Goal: Transaction & Acquisition: Purchase product/service

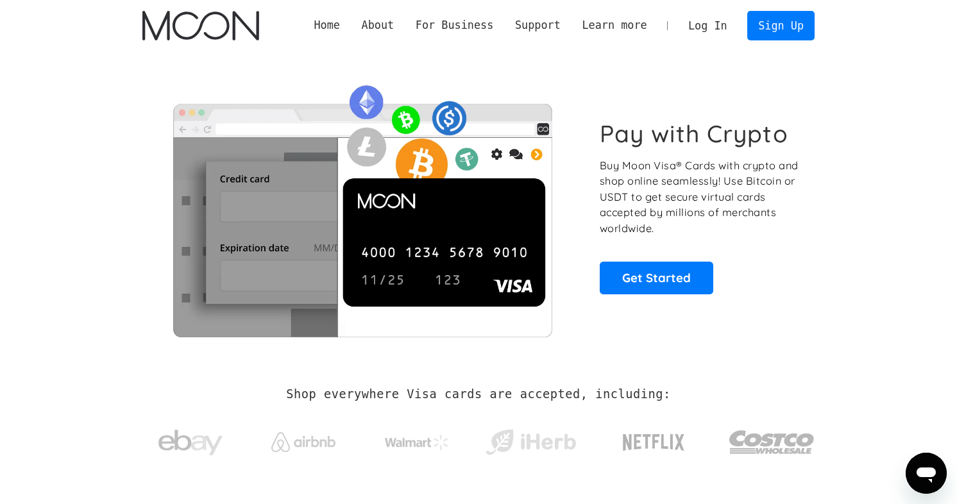
click at [709, 27] on link "Log In" at bounding box center [708, 26] width 60 height 28
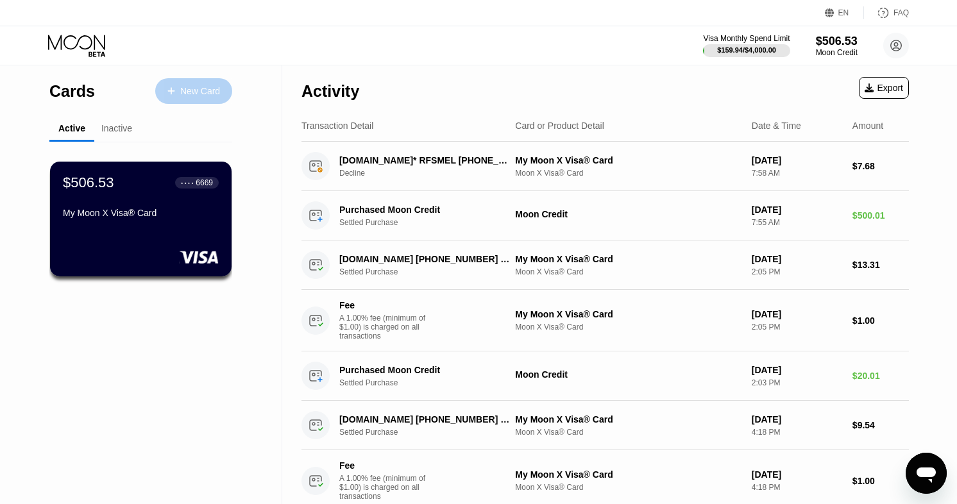
click at [196, 92] on div "New Card" at bounding box center [200, 91] width 40 height 11
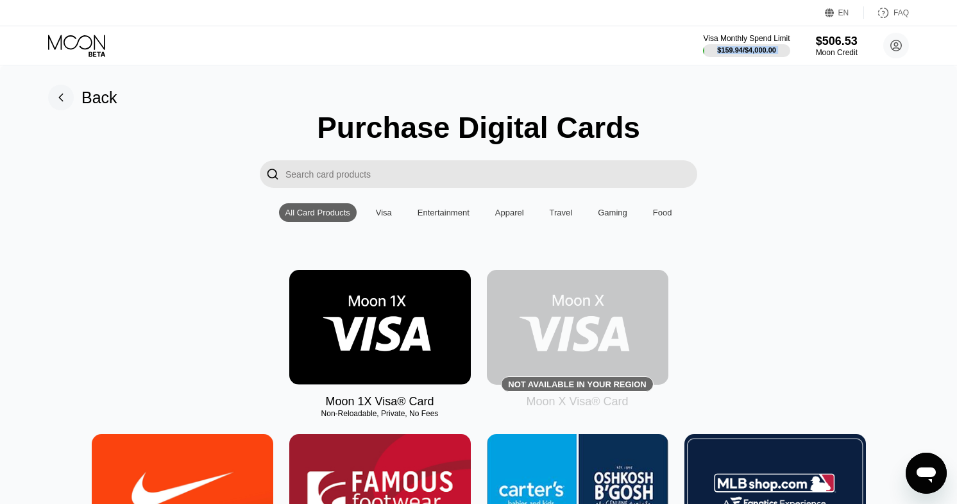
click at [724, 43] on div "Visa Monthly Spend Limit $159.94 / $4,000.00" at bounding box center [746, 45] width 87 height 23
click at [725, 43] on div "Visa Monthly Spend Limit" at bounding box center [747, 38] width 89 height 9
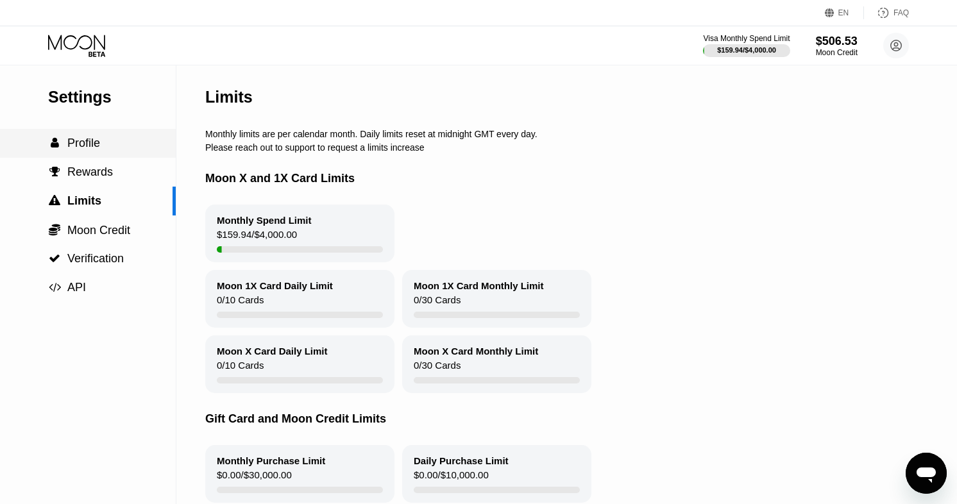
click at [75, 152] on div " Profile" at bounding box center [88, 143] width 176 height 29
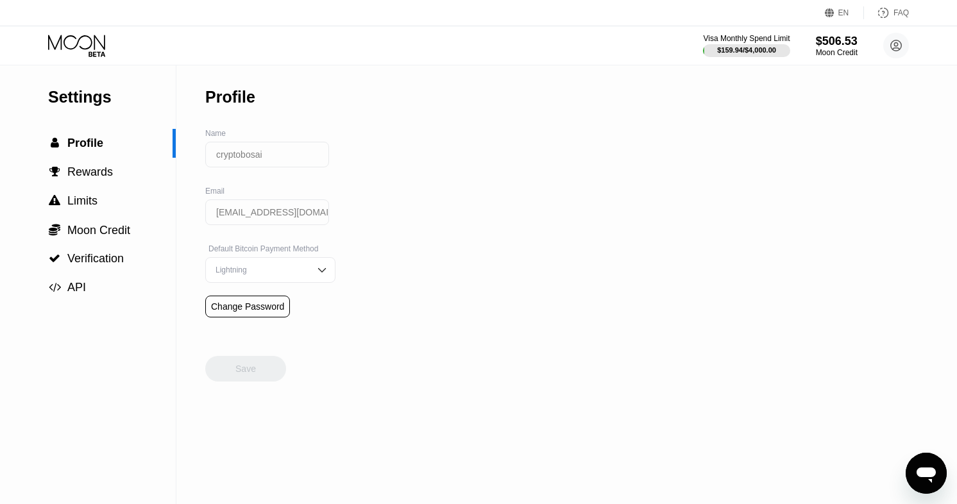
click at [81, 39] on icon at bounding box center [78, 46] width 60 height 22
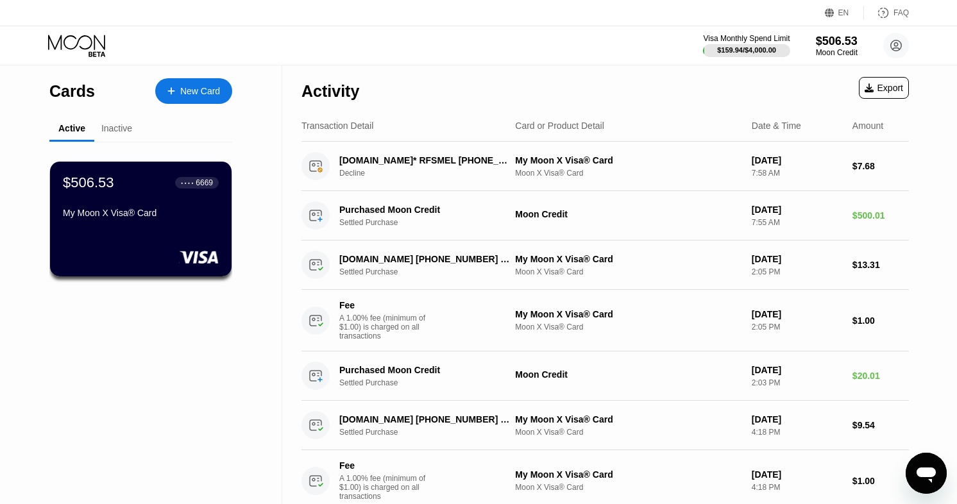
click at [182, 196] on div "$506.53 ● ● ● ● 6669 My Moon X Visa® Card" at bounding box center [141, 199] width 156 height 49
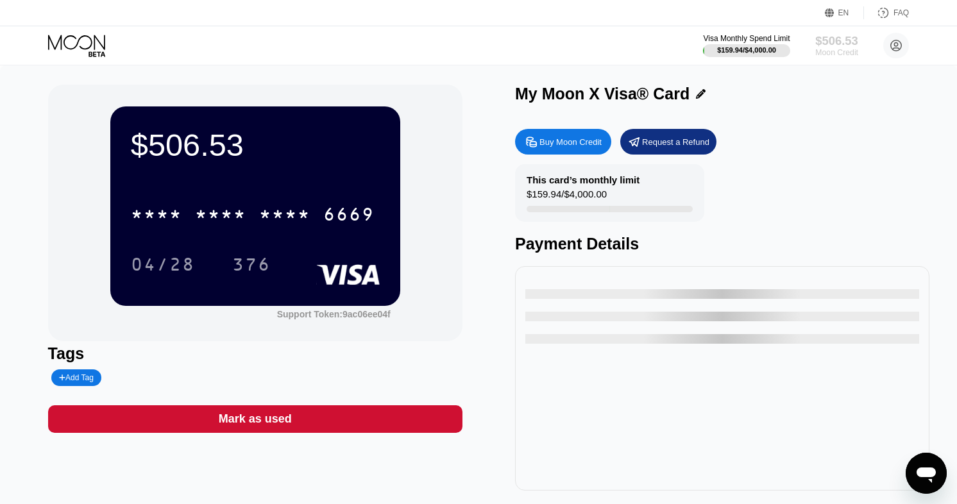
click at [856, 56] on div "Moon Credit" at bounding box center [836, 52] width 43 height 9
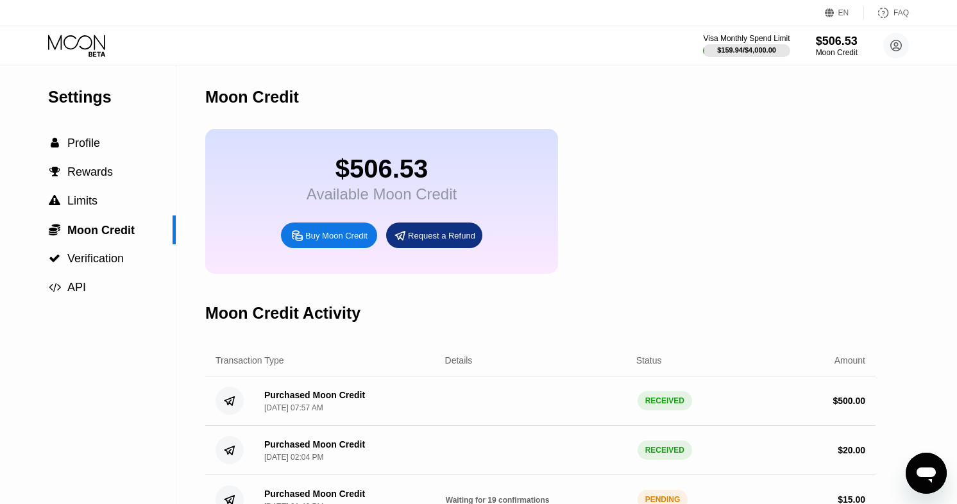
click at [318, 250] on div "$506.53 Available Moon Credit Buy Moon Credit Request a Refund" at bounding box center [381, 201] width 353 height 145
click at [315, 238] on div "Buy Moon Credit" at bounding box center [336, 235] width 62 height 11
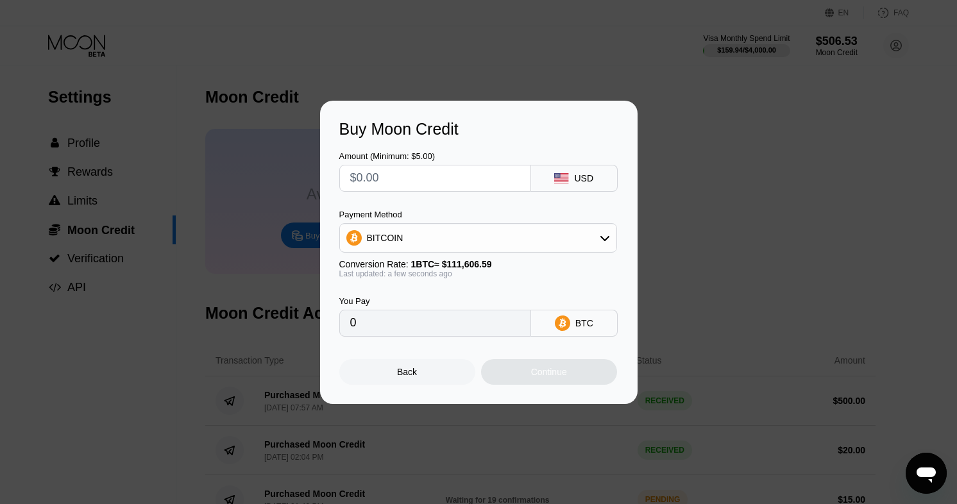
click at [522, 251] on div "BITCOIN" at bounding box center [478, 238] width 278 height 30
click at [479, 175] on input "text" at bounding box center [435, 179] width 170 height 26
type input "$1"
type input "0.00000897"
type input "$12"
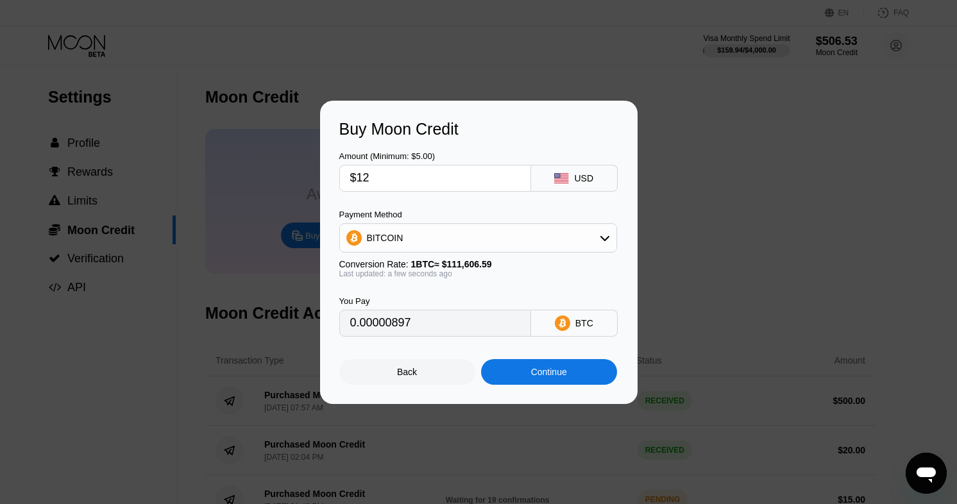
type input "0.00010753"
type input "$120"
type input "0.00107521"
type input "$1200"
type input "0.01075206"
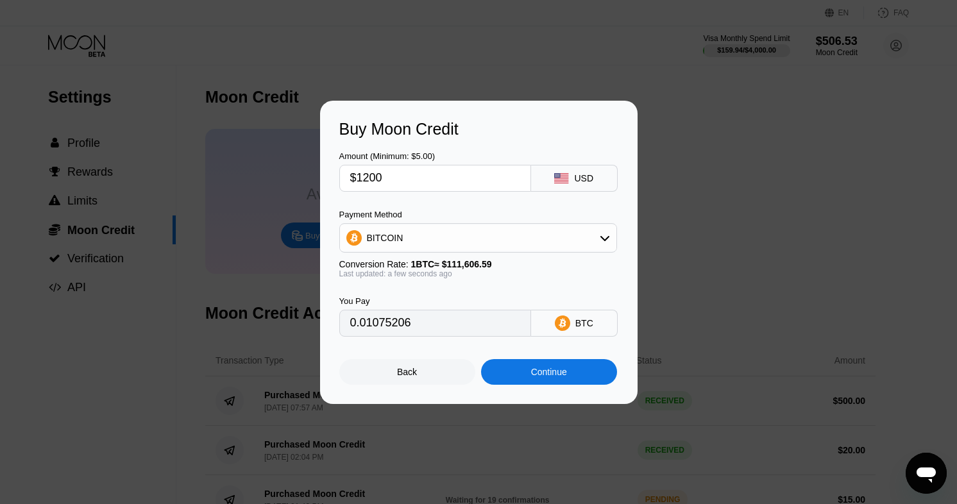
type input "$120"
type input "0.00107521"
type input "$12"
type input "0.00010753"
type input "$1"
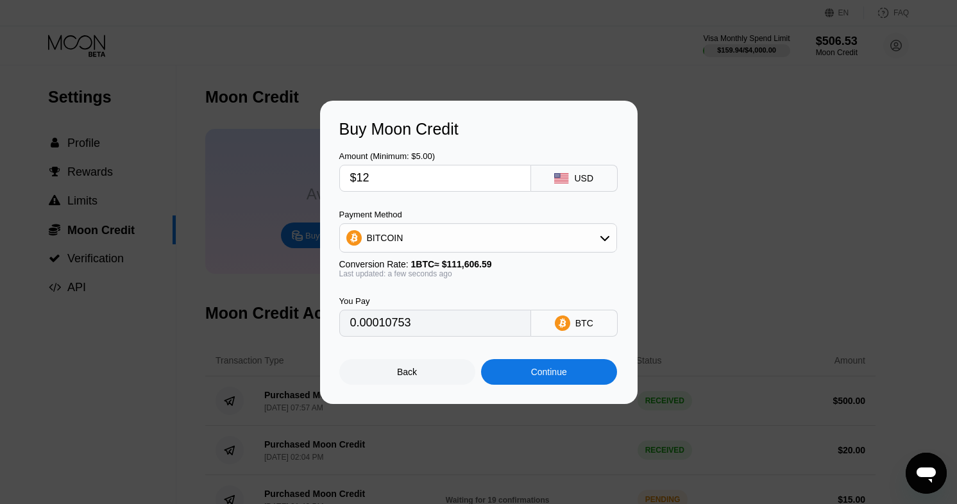
type input "0.00000897"
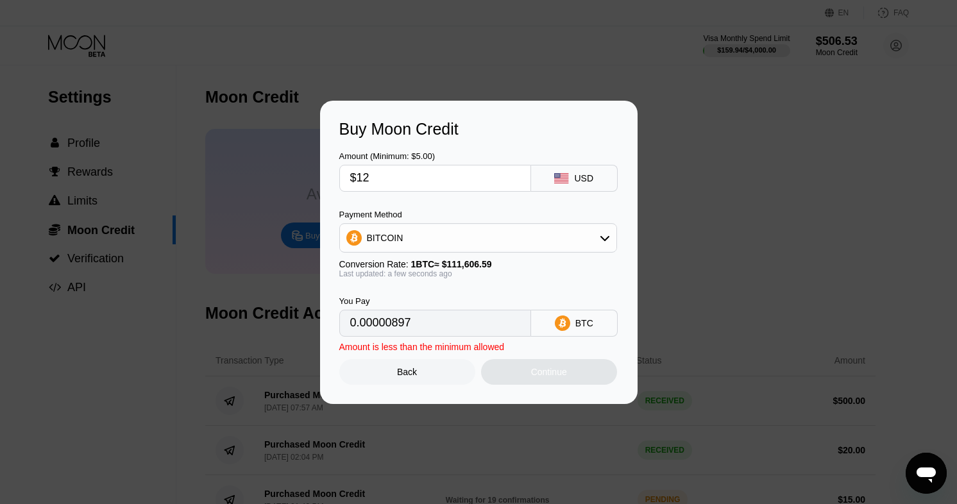
type input "$120"
type input "0.00107521"
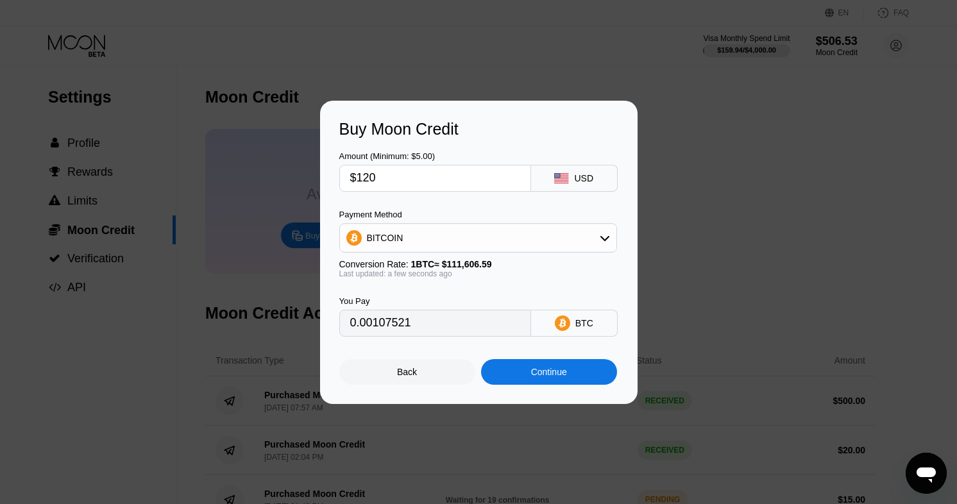
type input "$1200"
type input "0.01075206"
type input "$1200"
click at [459, 231] on div "BITCOIN" at bounding box center [478, 238] width 277 height 26
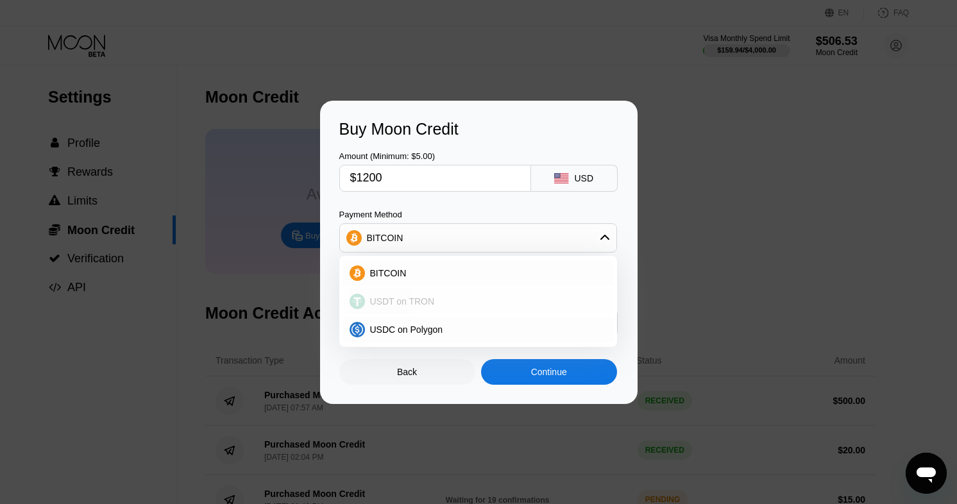
click at [431, 299] on span "USDT on TRON" at bounding box center [402, 301] width 65 height 10
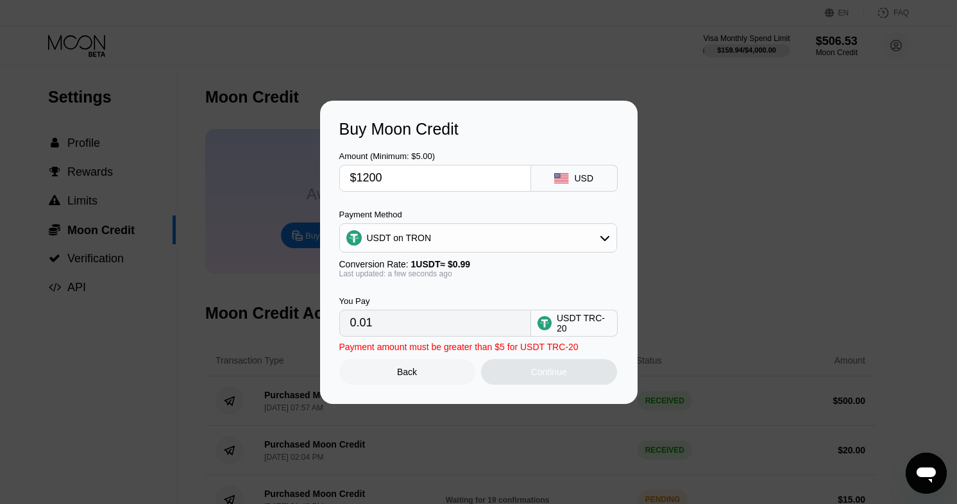
type input "1212.12"
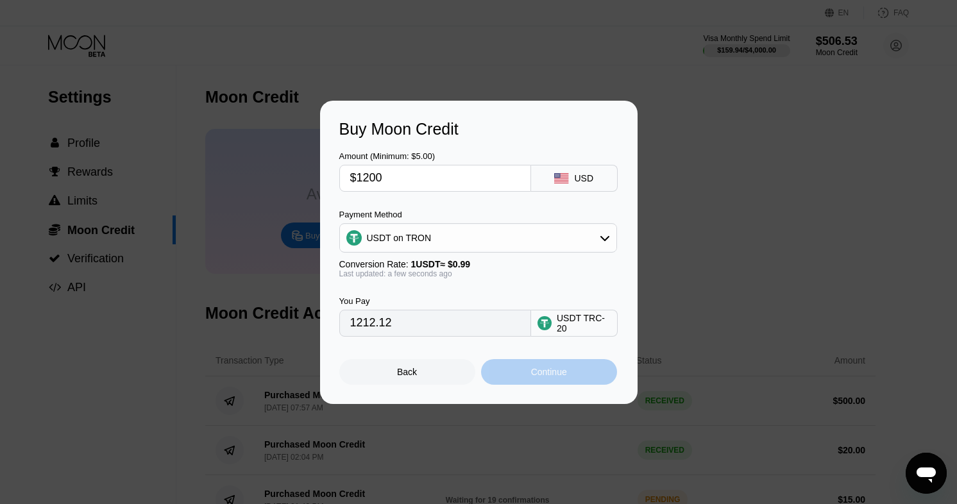
click at [549, 363] on div "Continue" at bounding box center [549, 372] width 136 height 26
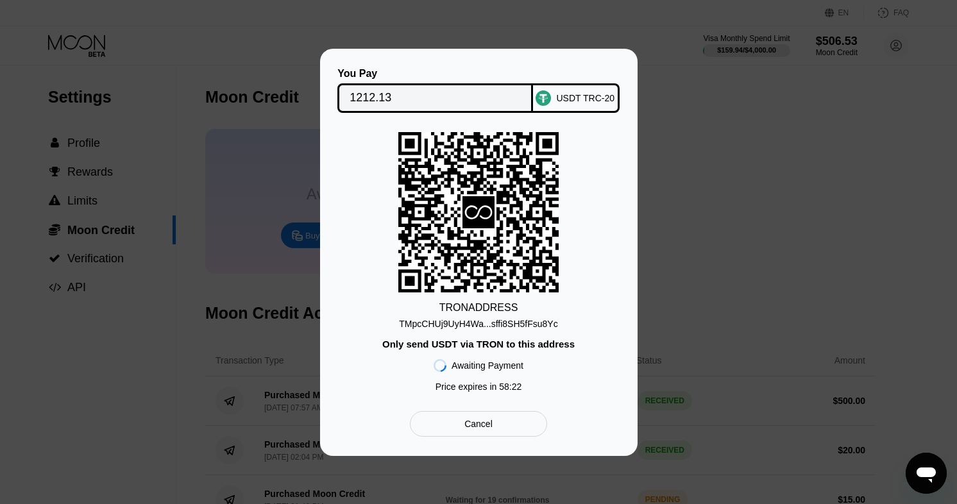
click at [477, 326] on div "TMpcCHUj9UyH4Wa...sffi8SH5fFsu8Yc" at bounding box center [478, 324] width 158 height 10
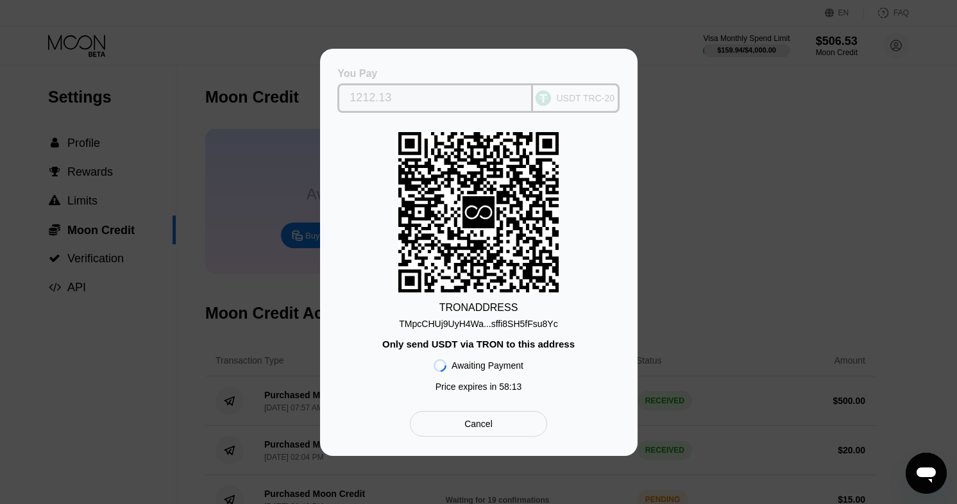
click at [431, 89] on input "1212.13" at bounding box center [435, 98] width 171 height 26
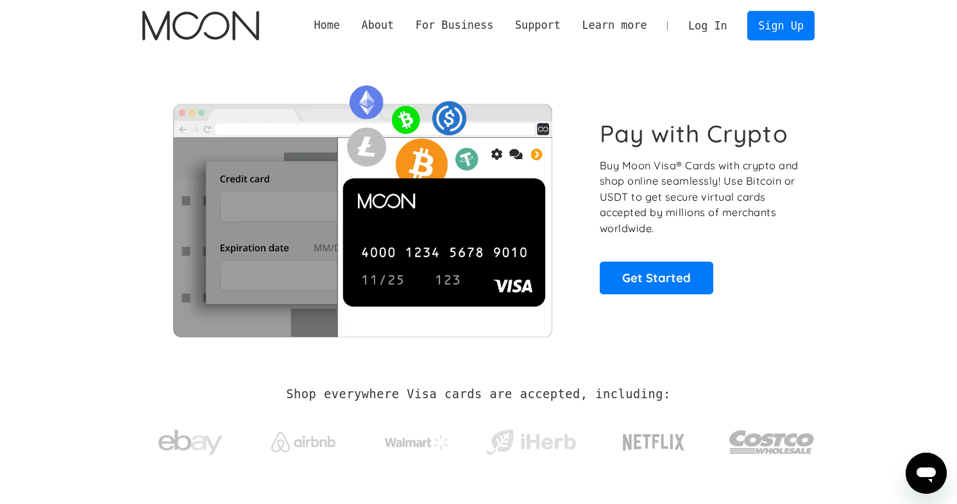
click at [718, 26] on link "Log In" at bounding box center [708, 26] width 60 height 28
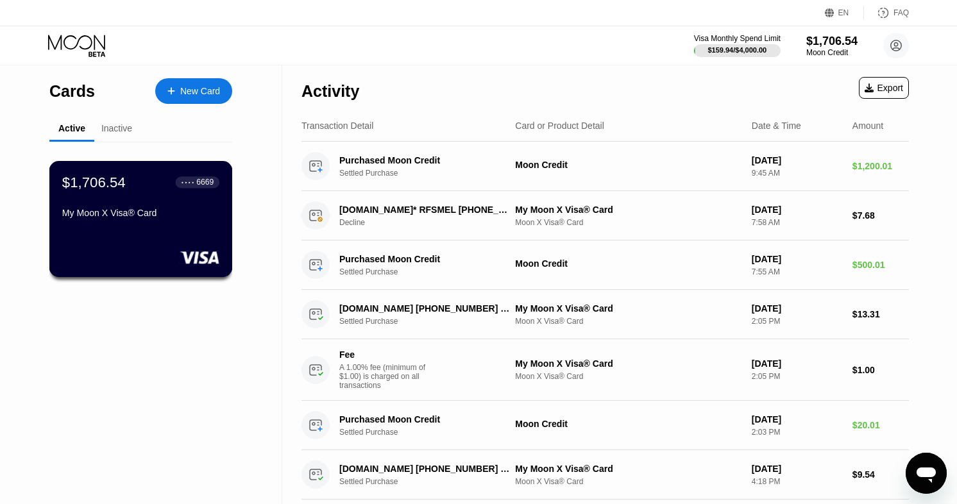
click at [201, 221] on div "My Moon X Visa® Card" at bounding box center [140, 215] width 157 height 15
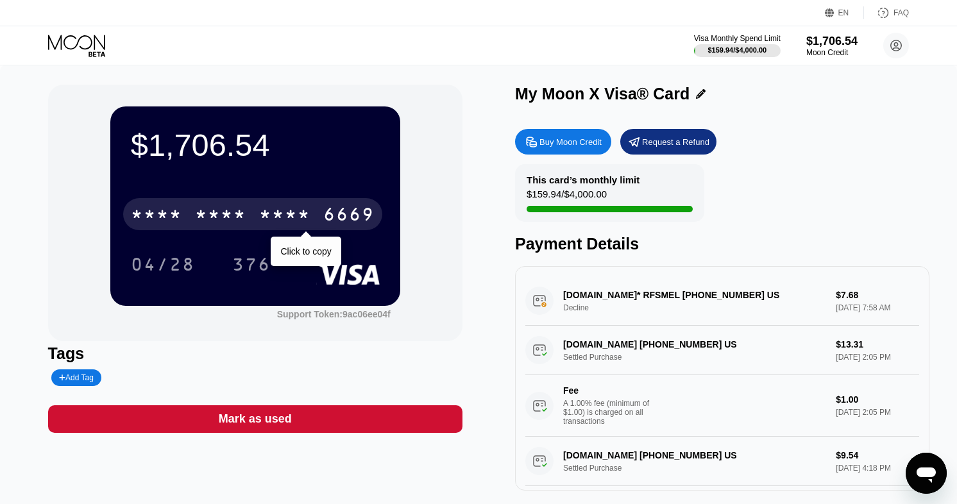
click at [235, 218] on div "* * * *" at bounding box center [220, 216] width 51 height 21
